Goal: Transaction & Acquisition: Purchase product/service

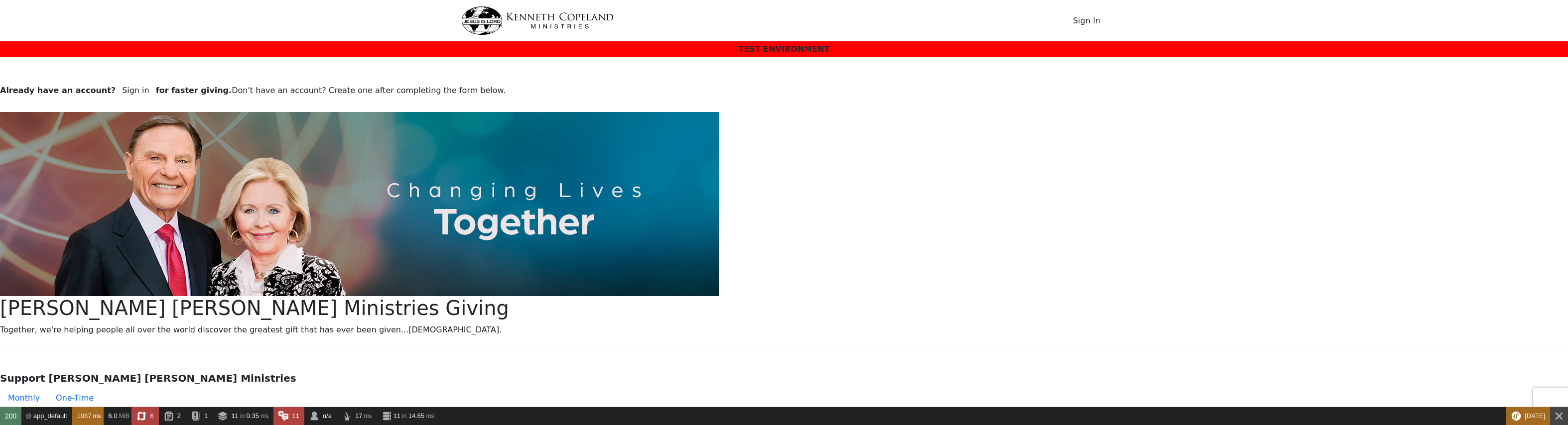
click at [1088, 19] on button "Sign In" at bounding box center [1087, 21] width 40 height 19
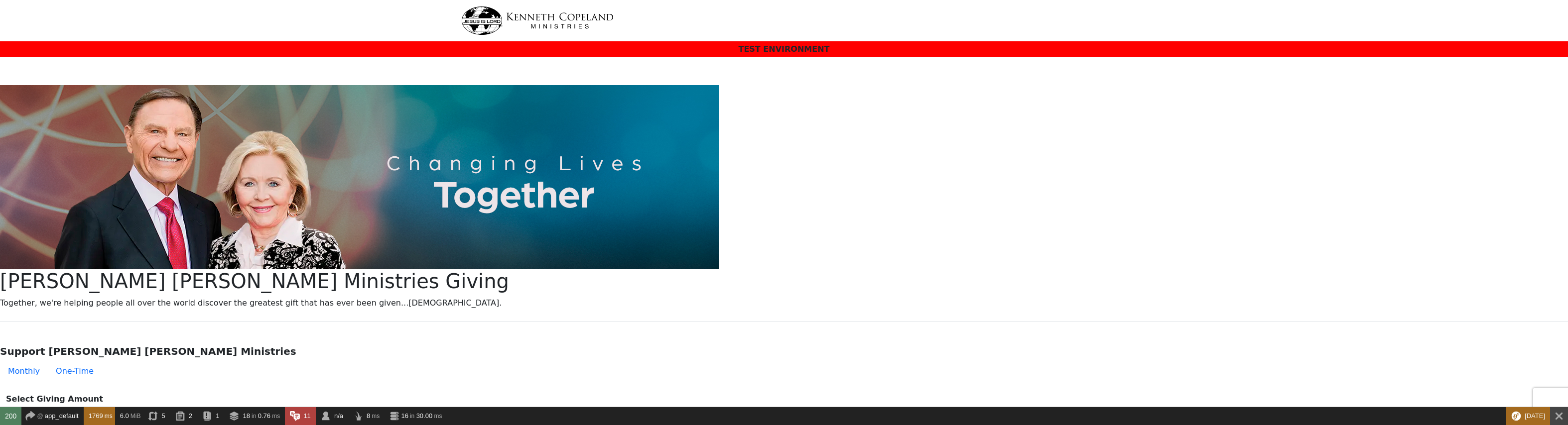
select select "[GEOGRAPHIC_DATA]"
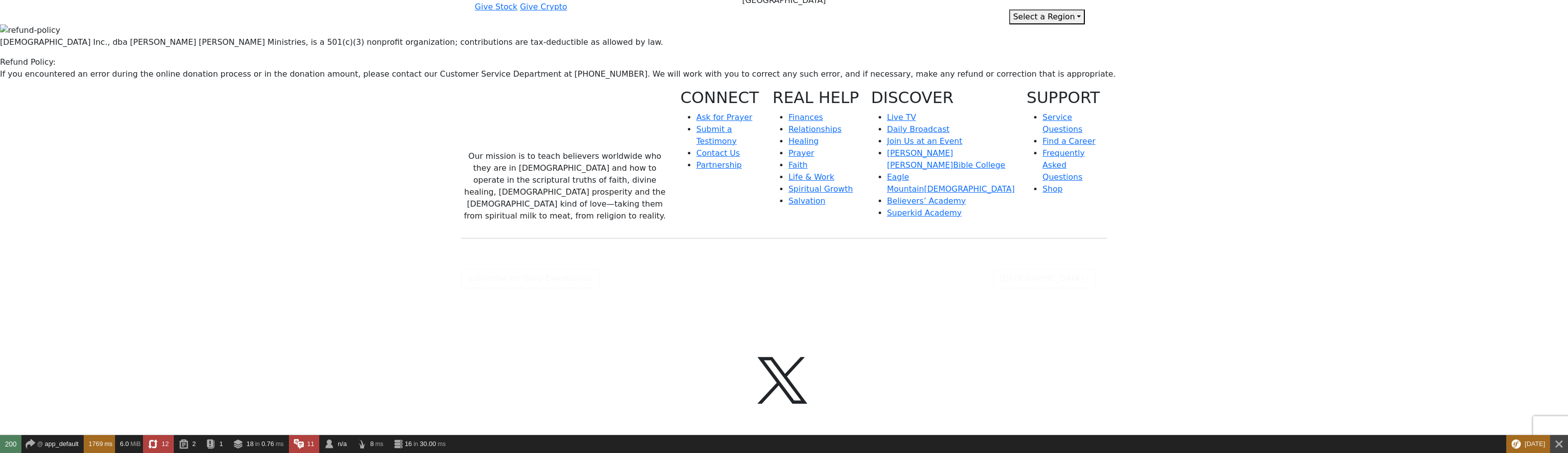
scroll to position [1393, 0]
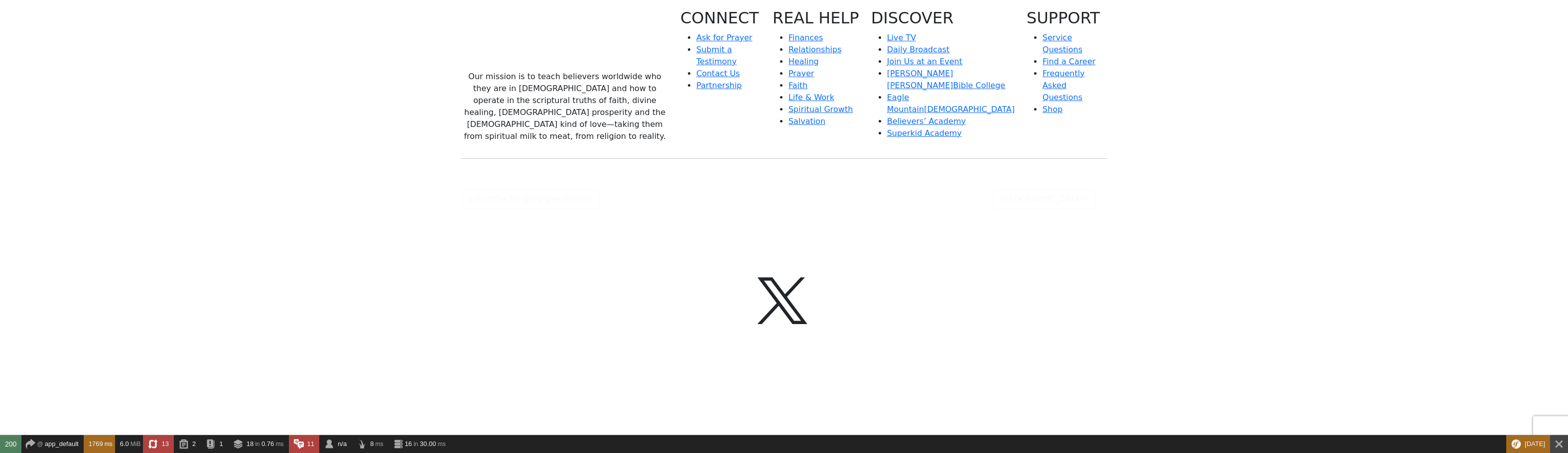
click at [556, 70] on img at bounding box center [565, 39] width 136 height 61
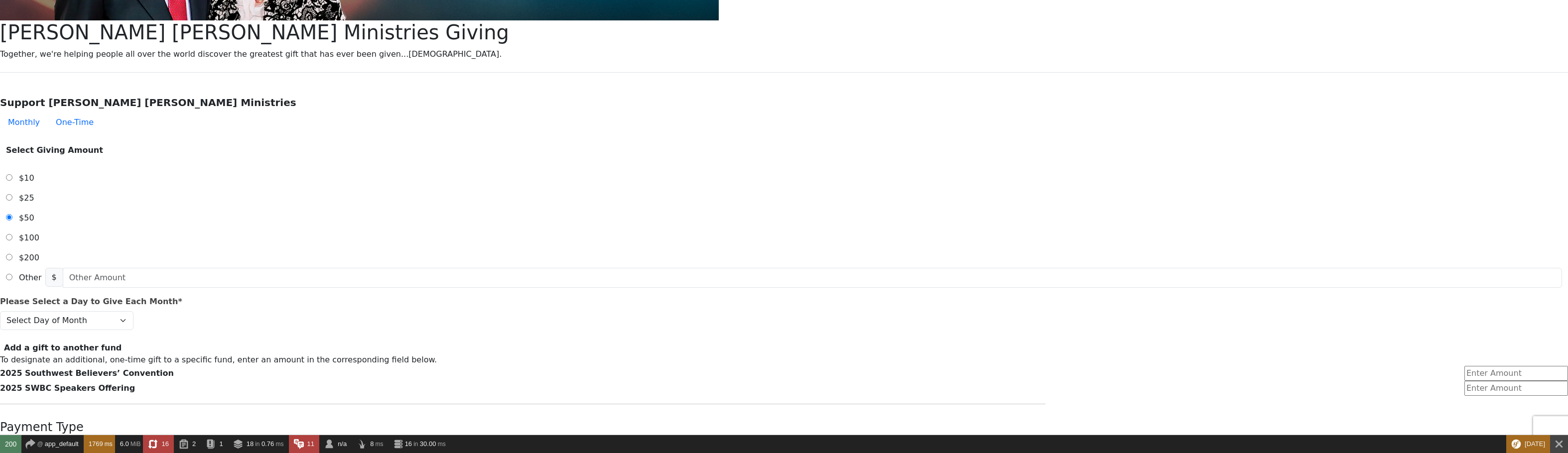
scroll to position [398, 0]
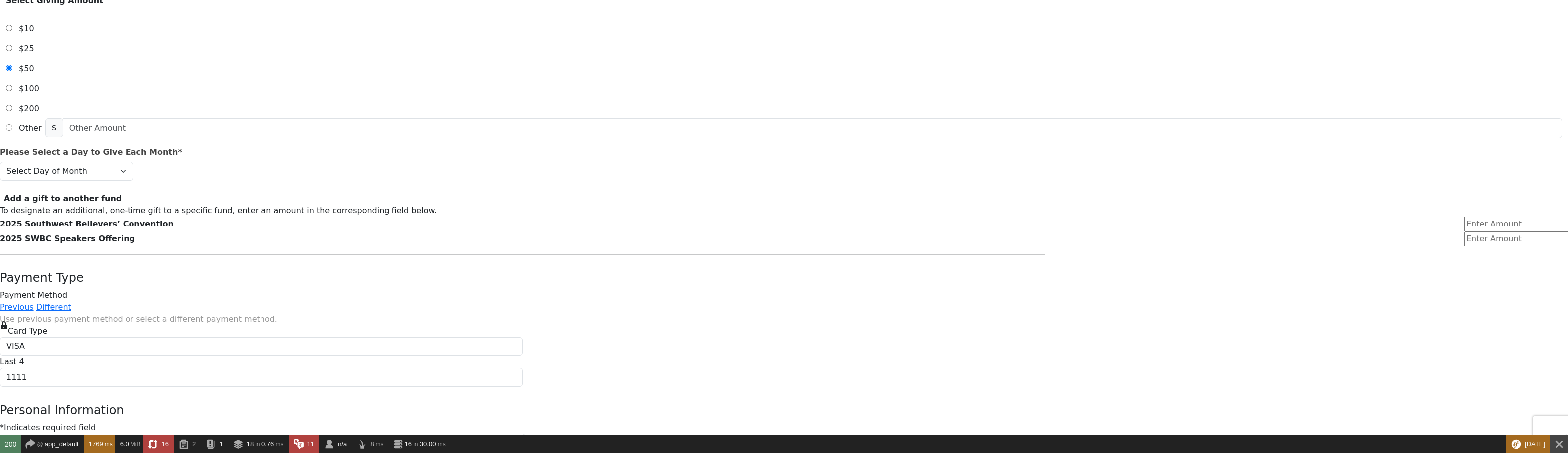
click at [34, 302] on link "Previous" at bounding box center [17, 307] width 34 height 10
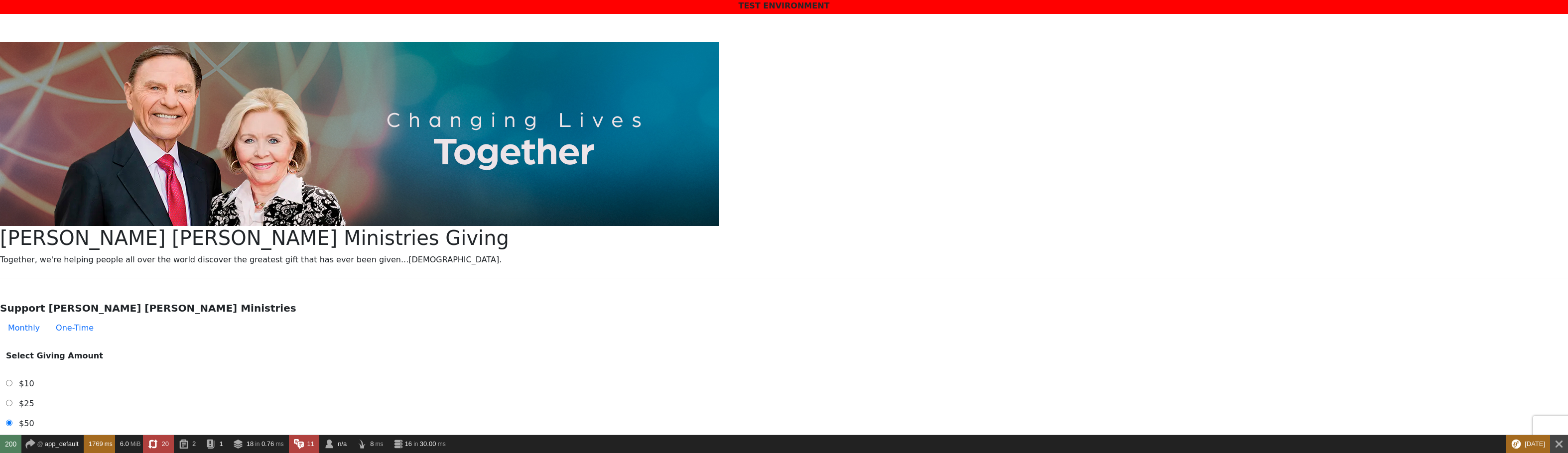
scroll to position [0, 0]
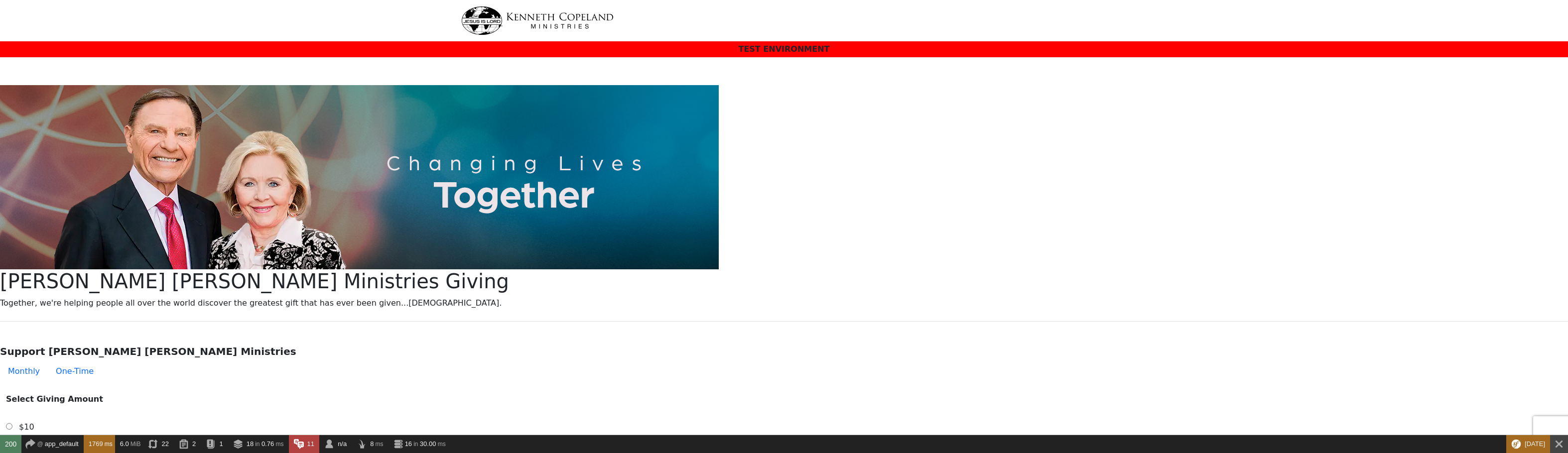
click at [477, 18] on img at bounding box center [537, 21] width 152 height 29
